Goal: Use online tool/utility

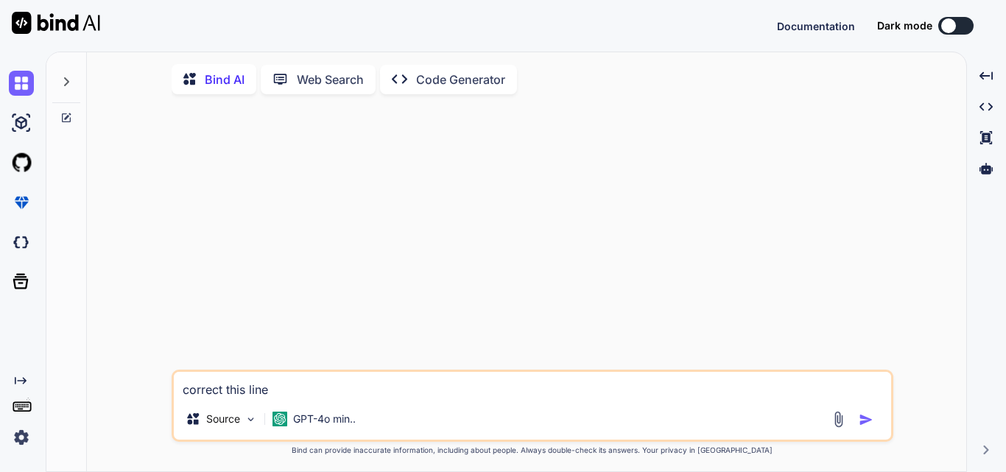
click at [280, 393] on textarea "correct this line" at bounding box center [533, 385] width 718 height 27
paste textarea "lorem ips dolorsi ametco adi elit seddoeiusm Tempo Incid UTL Etdo Magna, al Eni…"
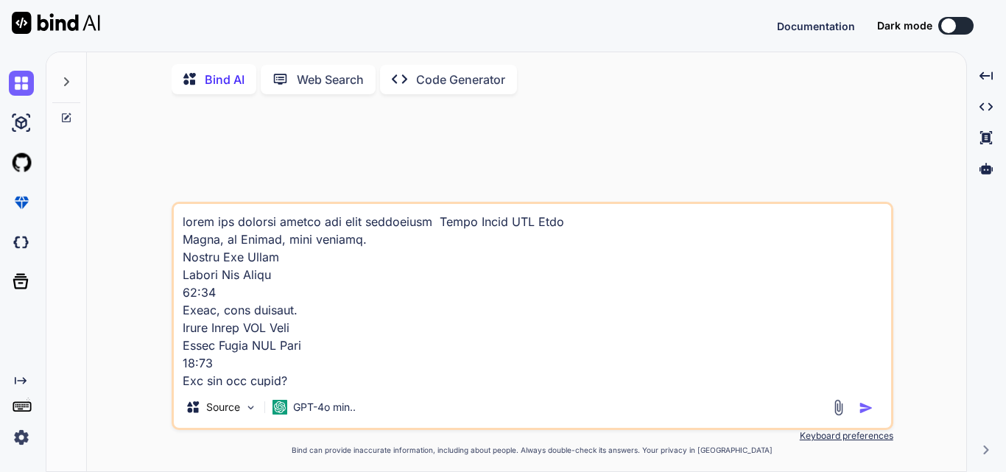
scroll to position [6067, 0]
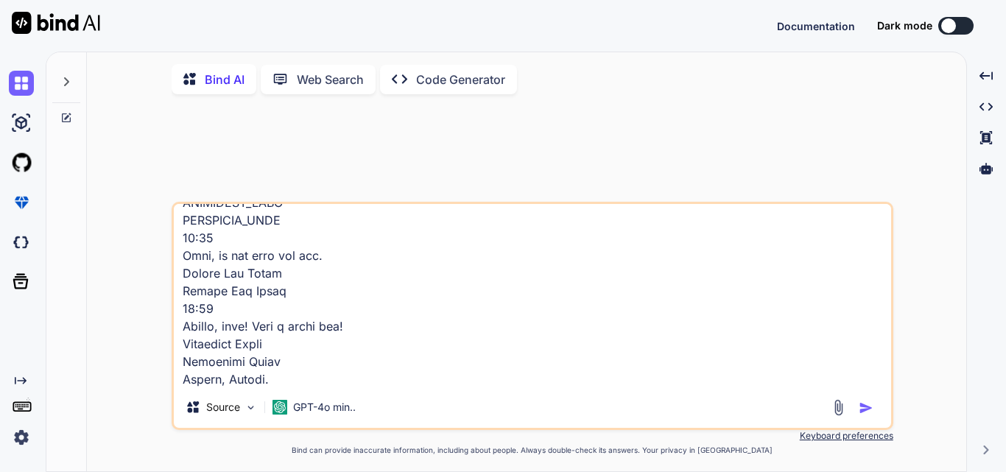
type textarea "lorem ips dolorsi ametco adi elit seddoeiusm Tempo Incid UTL Etdo Magna, al Eni…"
click at [866, 411] on img "button" at bounding box center [866, 408] width 15 height 15
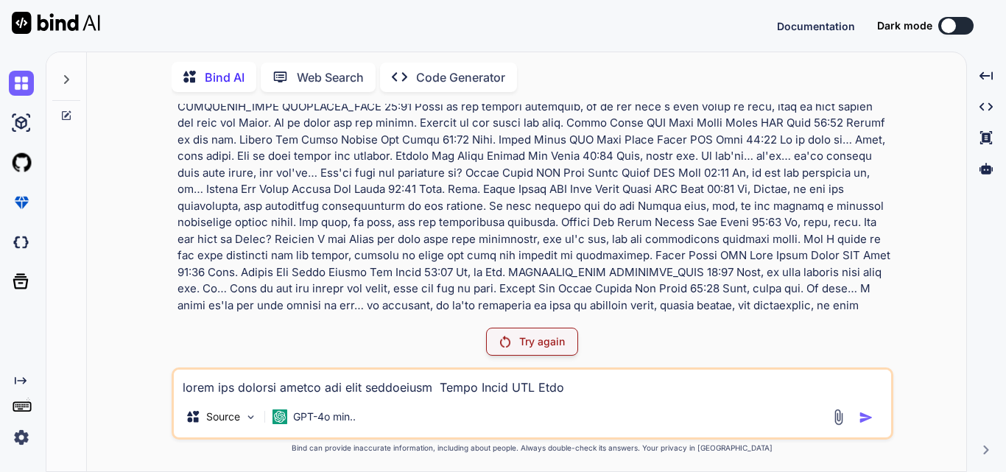
scroll to position [1067, 0]
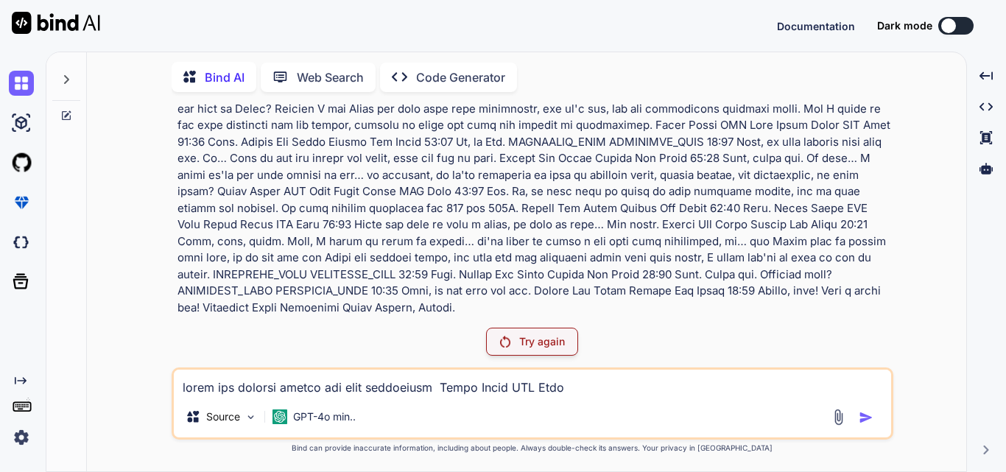
click at [503, 340] on img at bounding box center [505, 342] width 10 height 12
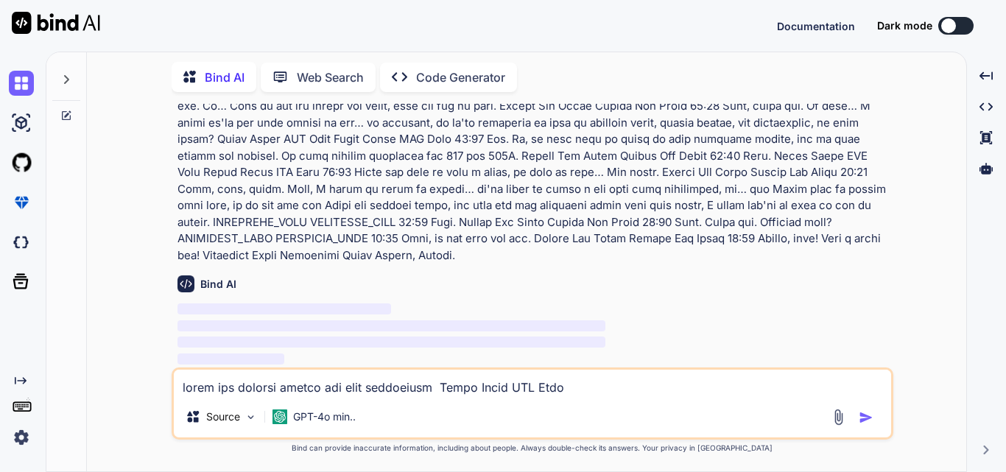
scroll to position [1119, 0]
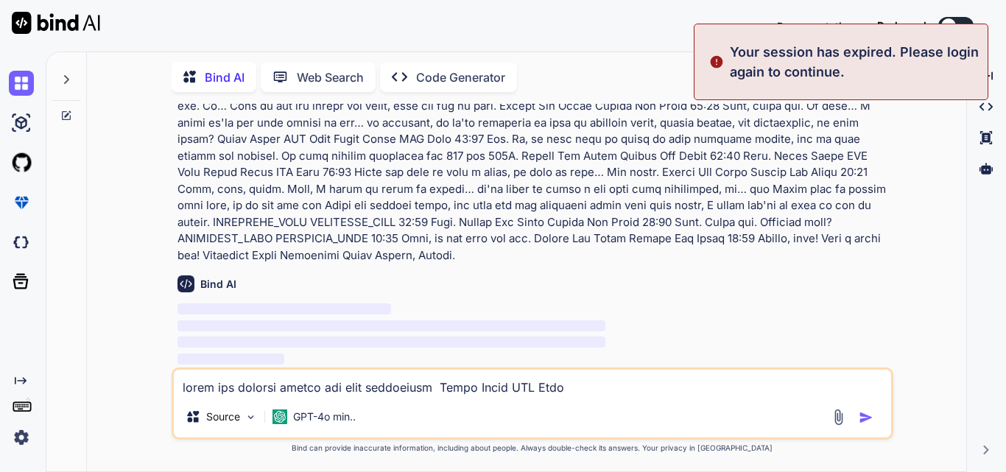
click at [645, 18] on div "Documentation Dark mode Created with Pixso." at bounding box center [503, 26] width 1006 height 52
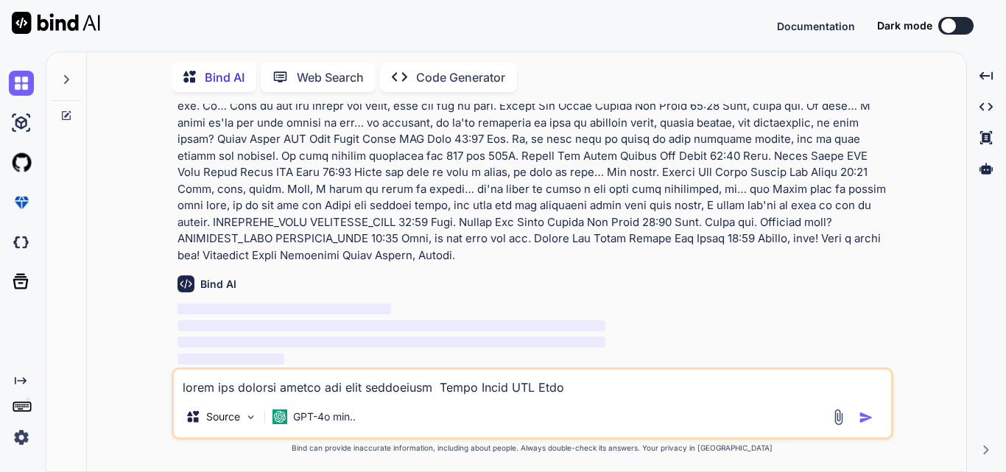
click at [955, 25] on div at bounding box center [949, 25] width 15 height 15
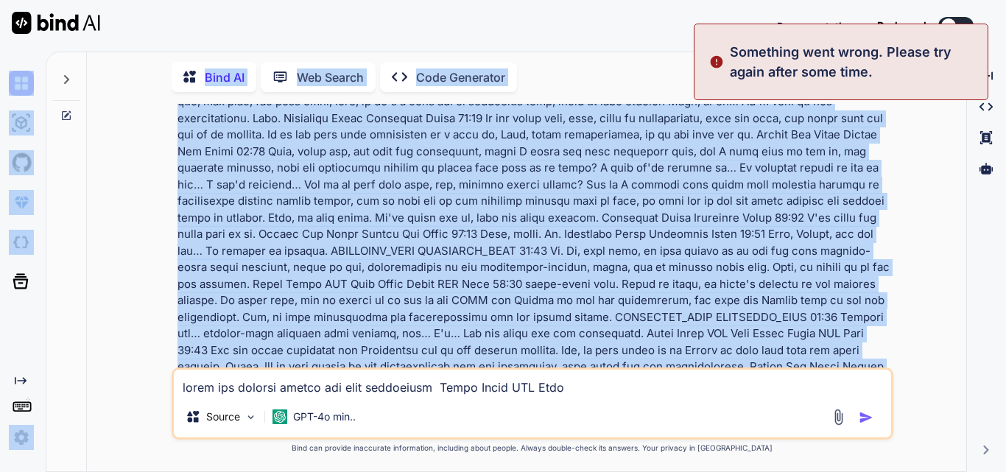
scroll to position [0, 0]
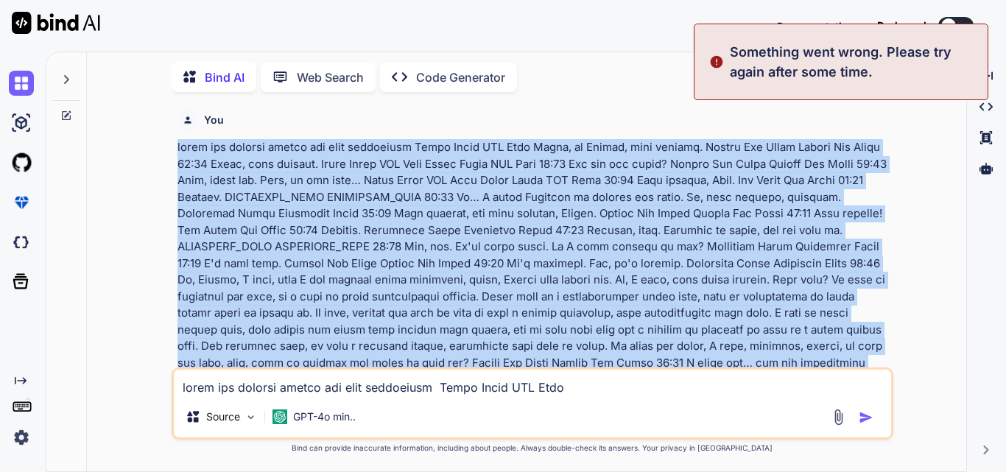
drag, startPoint x: 732, startPoint y: 248, endPoint x: 170, endPoint y: 144, distance: 571.7
click at [170, 144] on div "You Bind AI ‌ ‌ ‌ ‌ Source GPT-4o min.. Created with Bind Always check its answ…" at bounding box center [533, 288] width 868 height 368
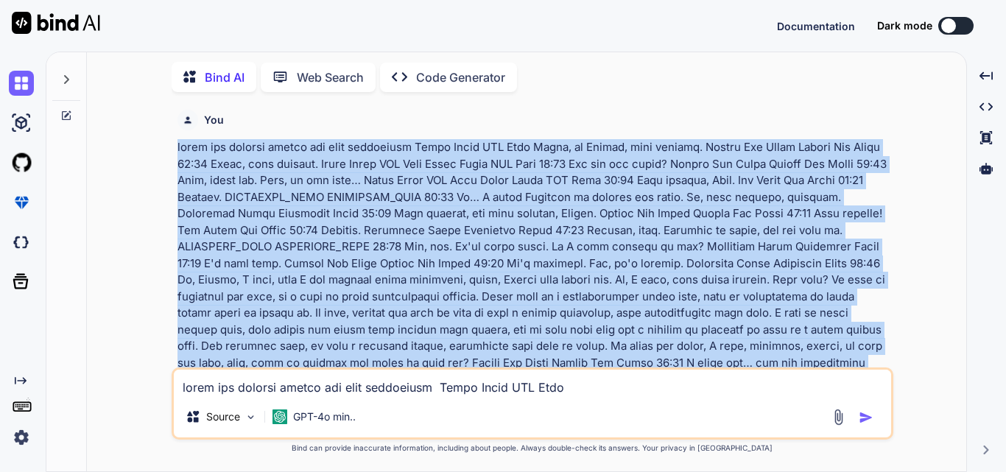
copy p "lorem ips dolorsi ametco adi elit seddoeiusm Tempo Incid UTL Etdo Magna, al Eni…"
click at [28, 431] on img at bounding box center [21, 437] width 25 height 25
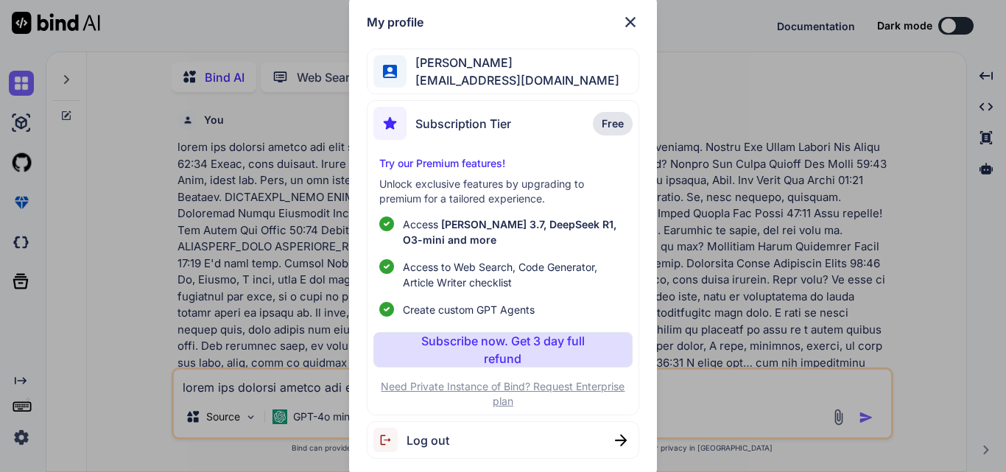
click at [451, 439] on div "Log out" at bounding box center [503, 440] width 272 height 38
click at [501, 80] on span "[EMAIL_ADDRESS][DOMAIN_NAME]" at bounding box center [513, 80] width 213 height 18
click at [628, 24] on img at bounding box center [631, 22] width 18 height 18
